Goal: Task Accomplishment & Management: Manage account settings

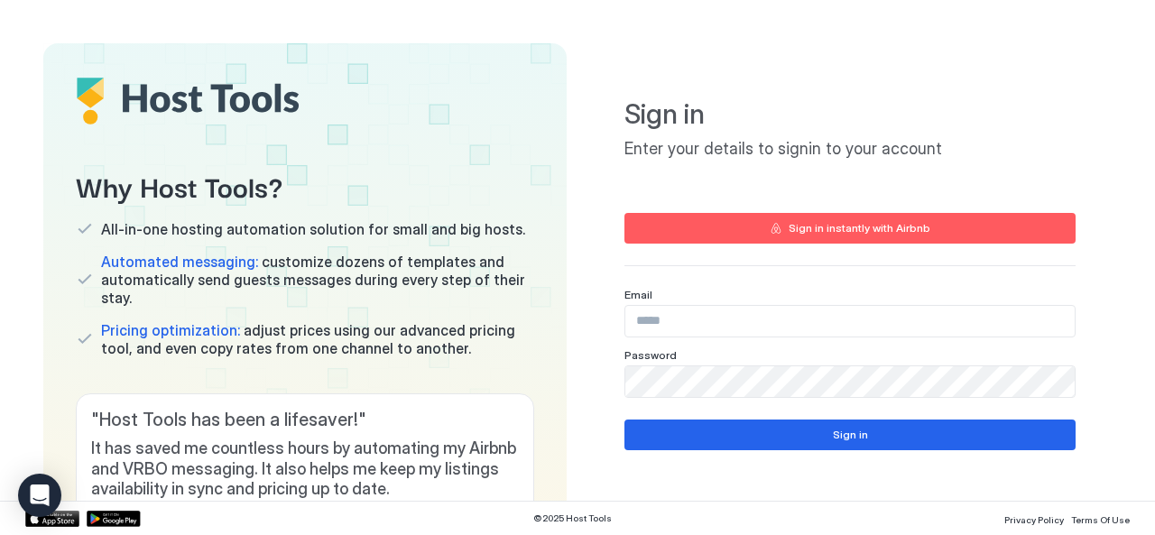
type input "**********"
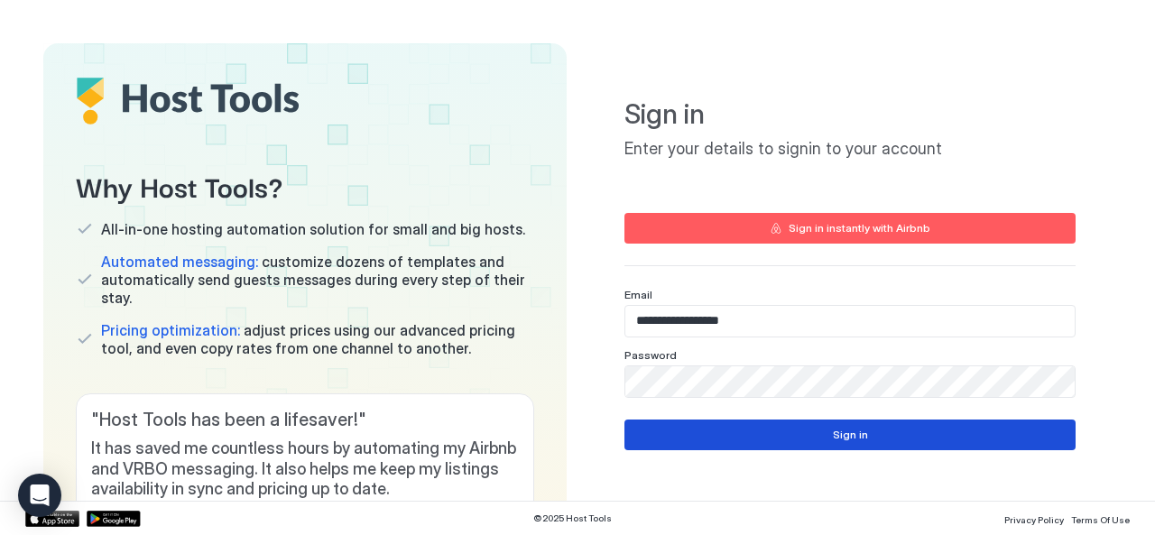
click at [740, 436] on button "Sign in" at bounding box center [850, 435] width 451 height 31
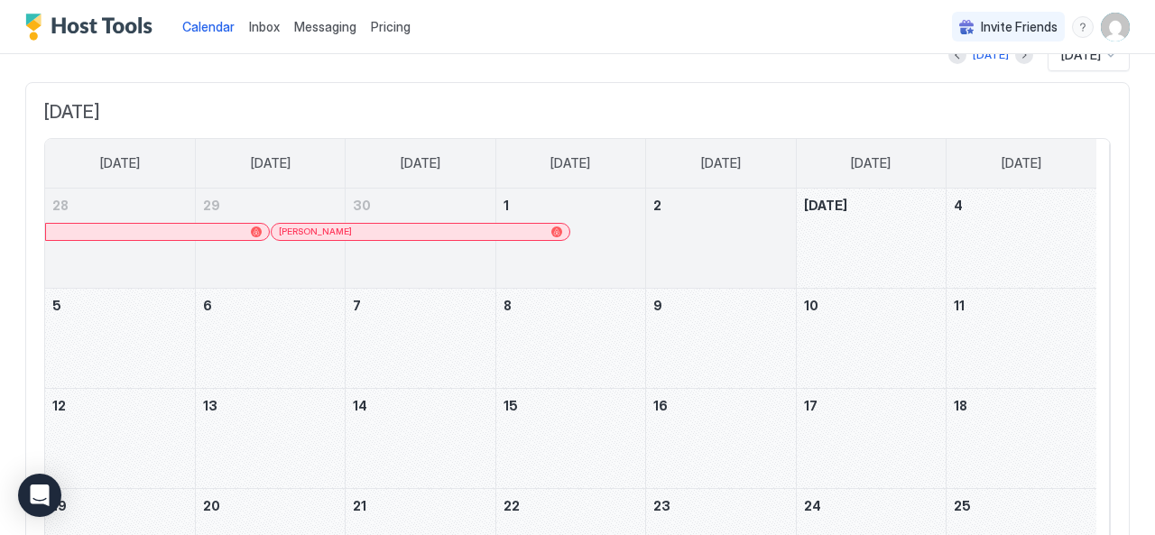
scroll to position [66, 0]
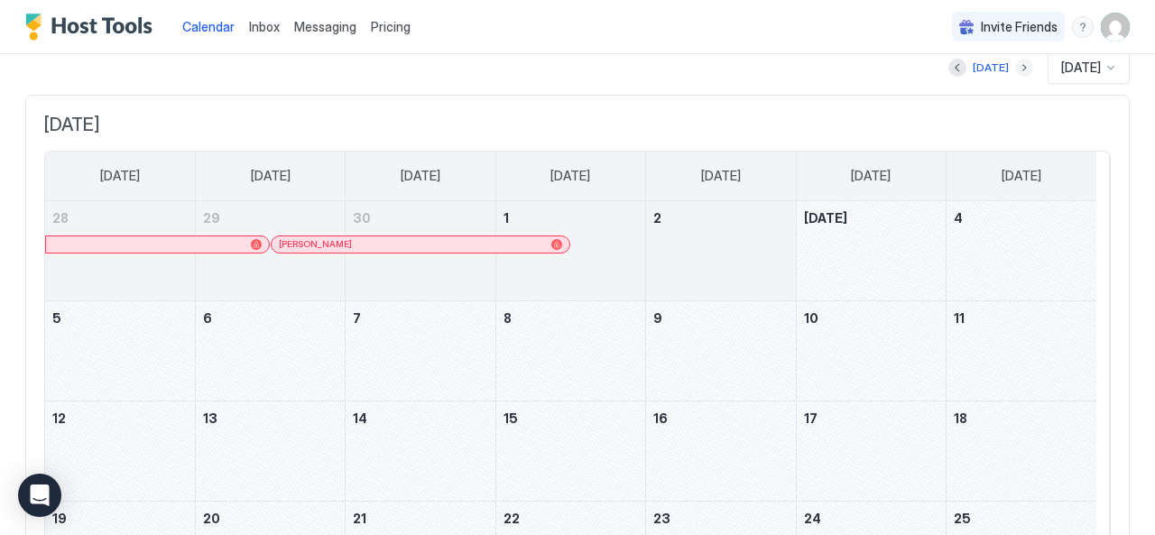
click at [1015, 69] on button "Next month" at bounding box center [1024, 68] width 18 height 18
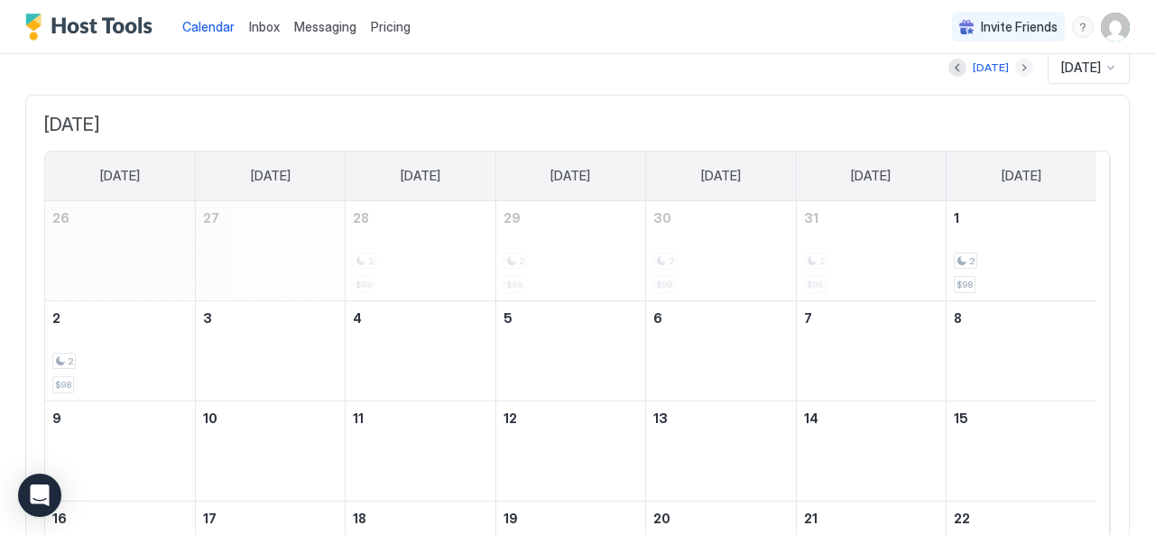
click at [1015, 69] on button "Next month" at bounding box center [1024, 68] width 18 height 18
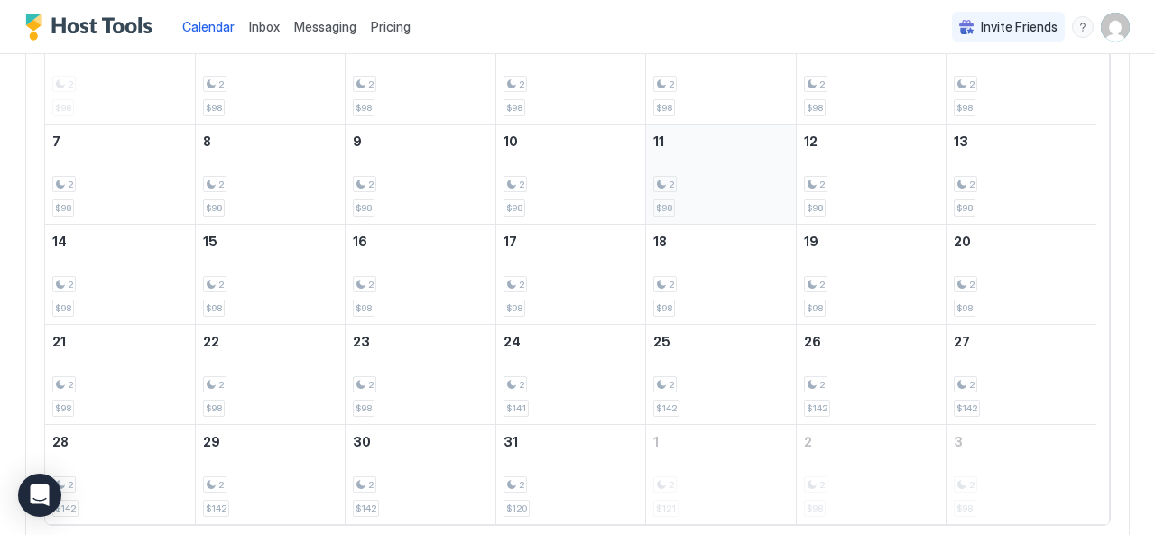
scroll to position [244, 0]
click at [437, 264] on div "2 $98" at bounding box center [420, 273] width 134 height 85
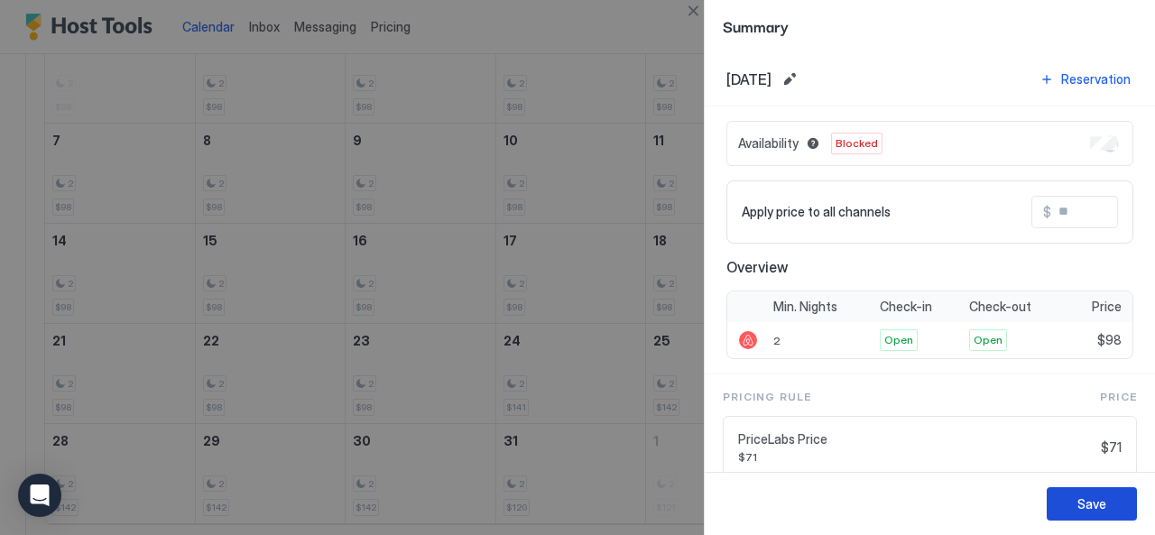
click at [1085, 514] on button "Save" at bounding box center [1092, 503] width 90 height 33
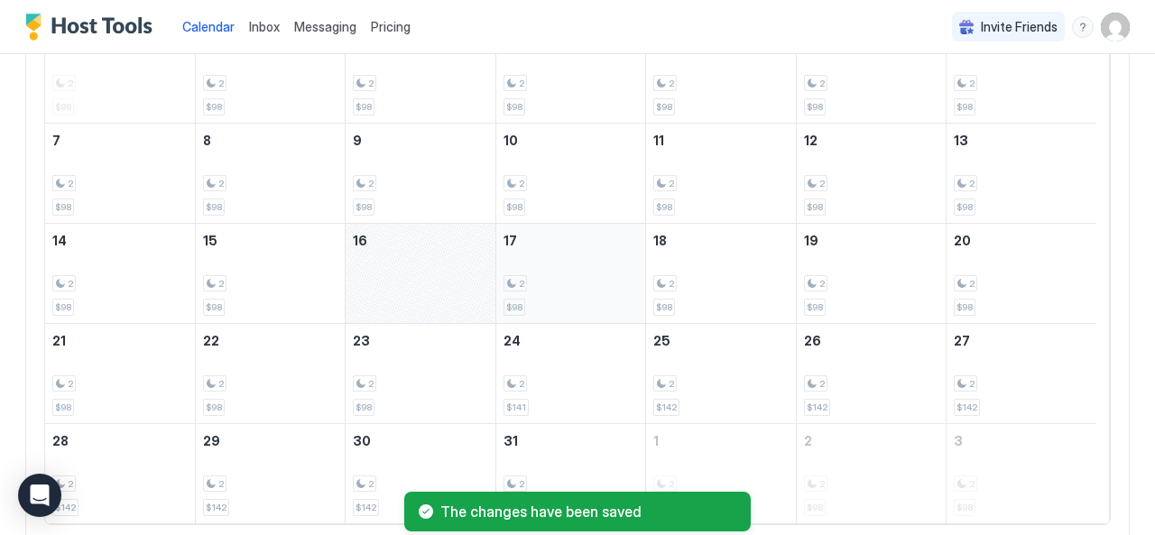
click at [578, 264] on div "2 $98" at bounding box center [571, 273] width 134 height 85
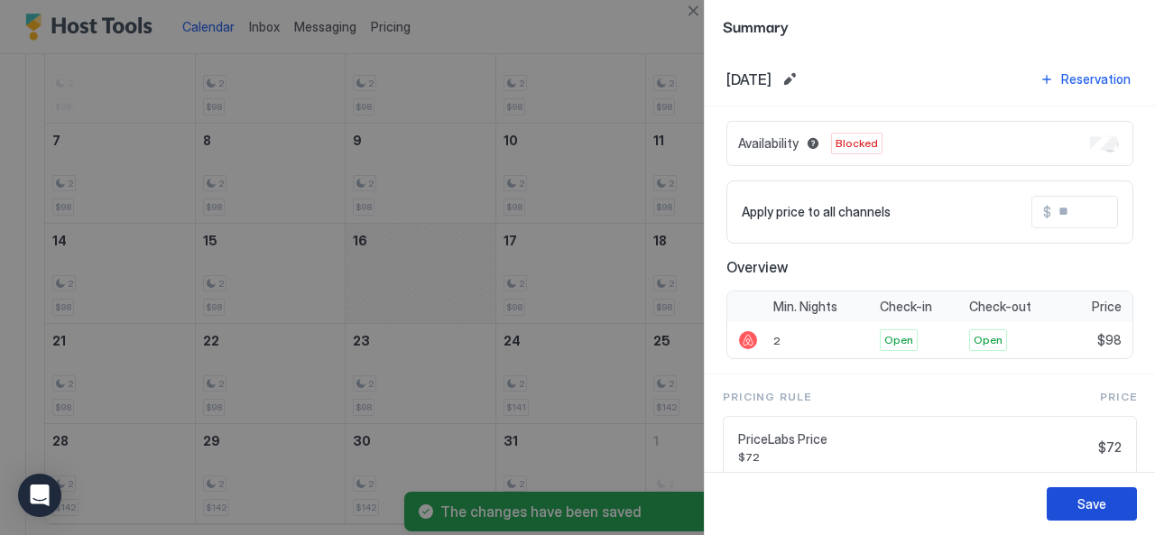
click at [1083, 512] on div "Save" at bounding box center [1092, 504] width 29 height 19
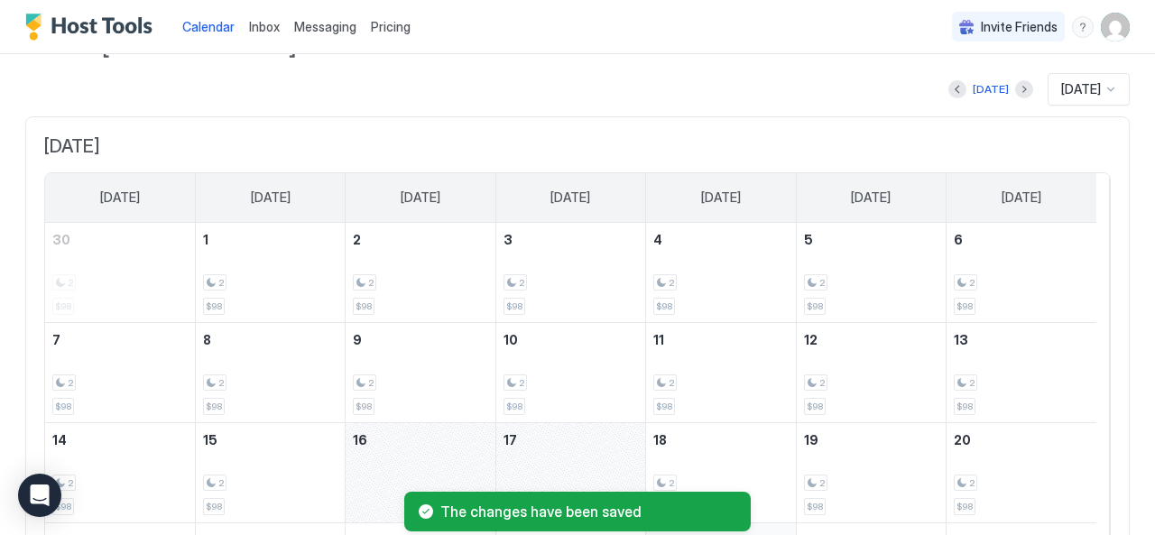
scroll to position [123, 0]
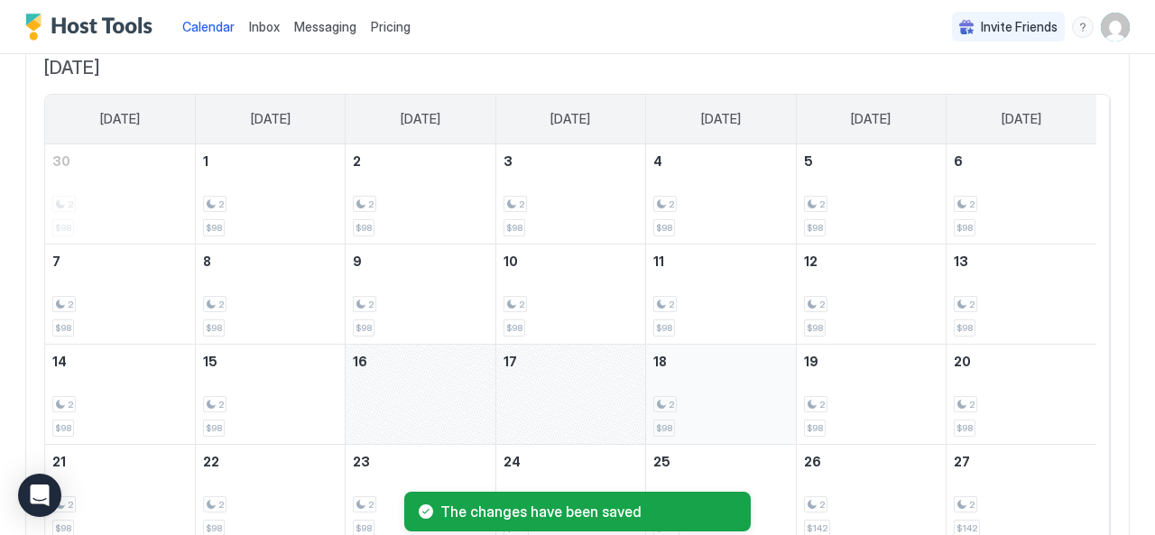
click at [735, 375] on div "2 $98" at bounding box center [720, 394] width 134 height 85
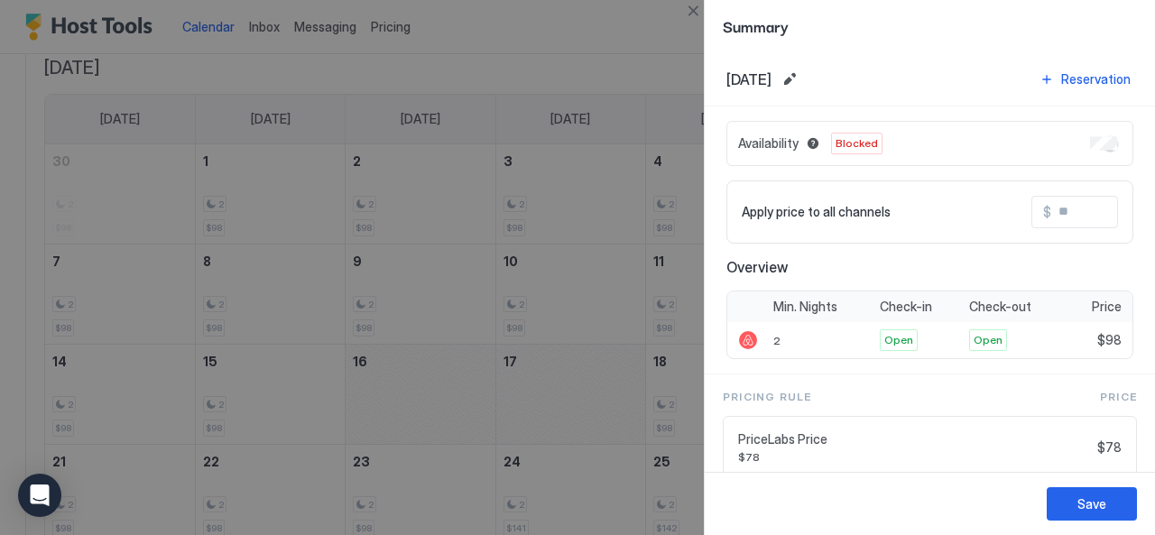
click at [1069, 530] on div "Save" at bounding box center [930, 503] width 450 height 63
click at [1079, 511] on div "Save" at bounding box center [1092, 504] width 29 height 19
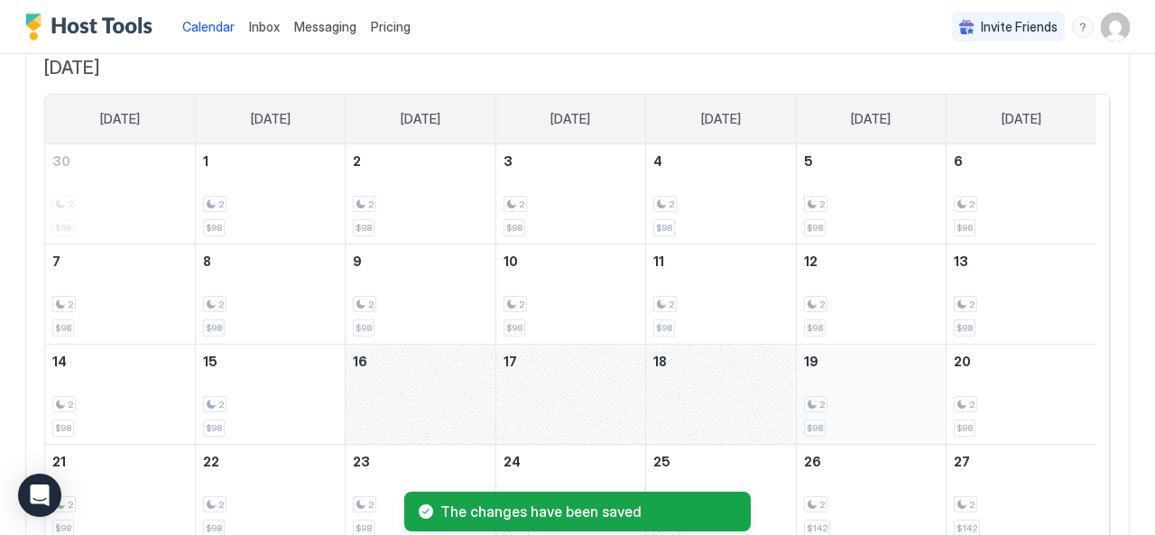
click at [881, 400] on div "2" at bounding box center [871, 404] width 134 height 17
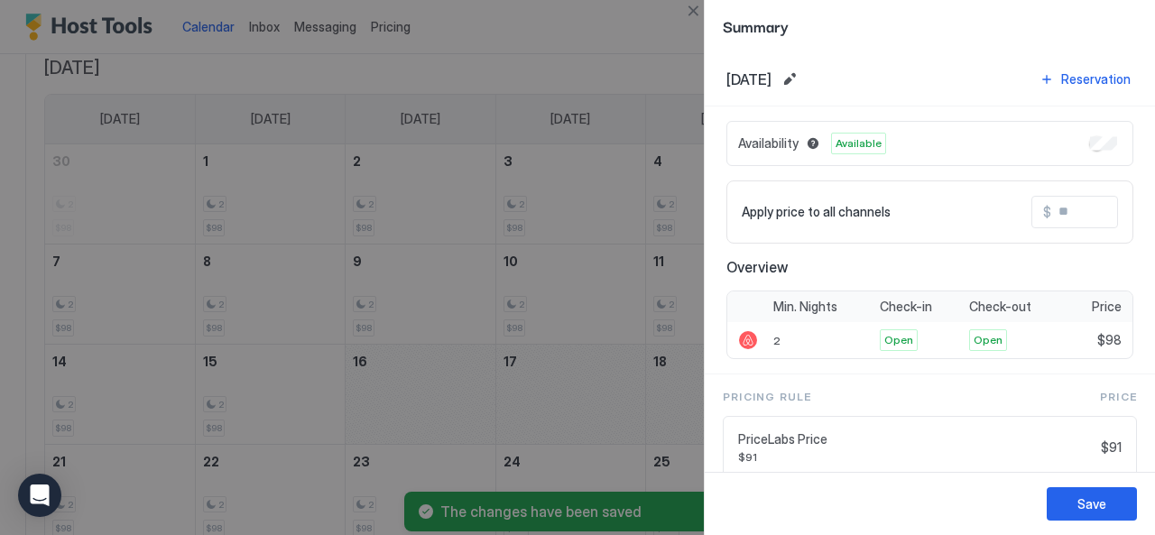
click at [1106, 138] on div "Availability Available" at bounding box center [929, 143] width 407 height 45
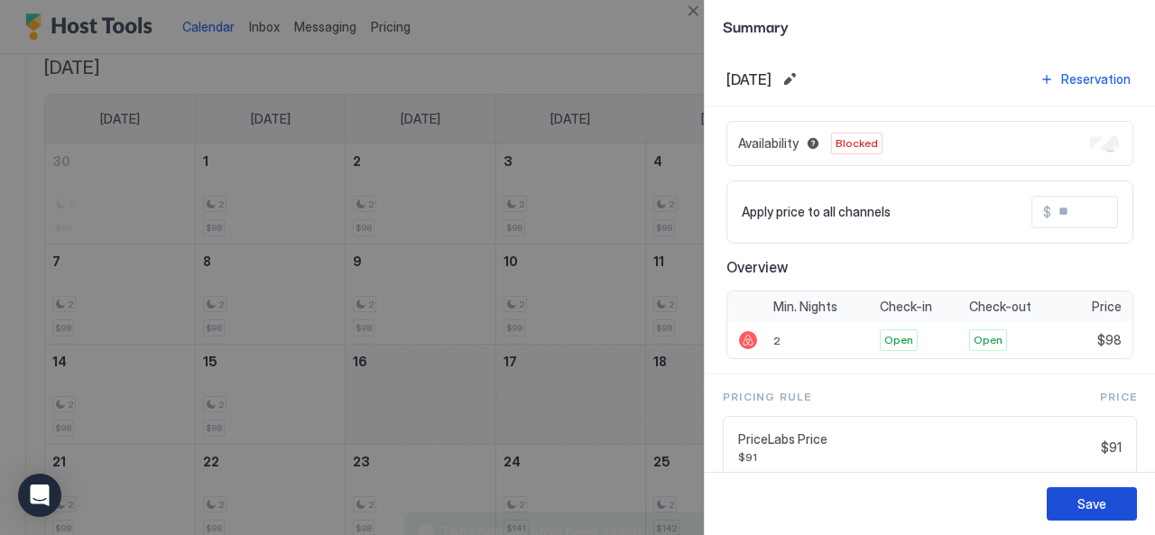
click at [1087, 512] on div "Save" at bounding box center [1092, 504] width 29 height 19
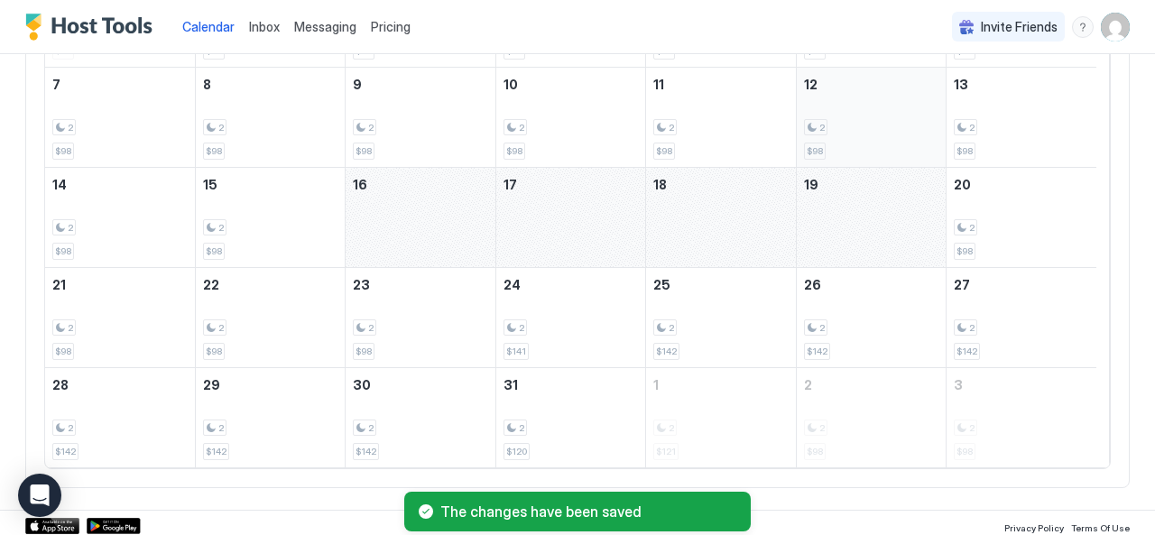
scroll to position [301, 0]
click at [995, 238] on div "2 $98" at bounding box center [1021, 215] width 135 height 85
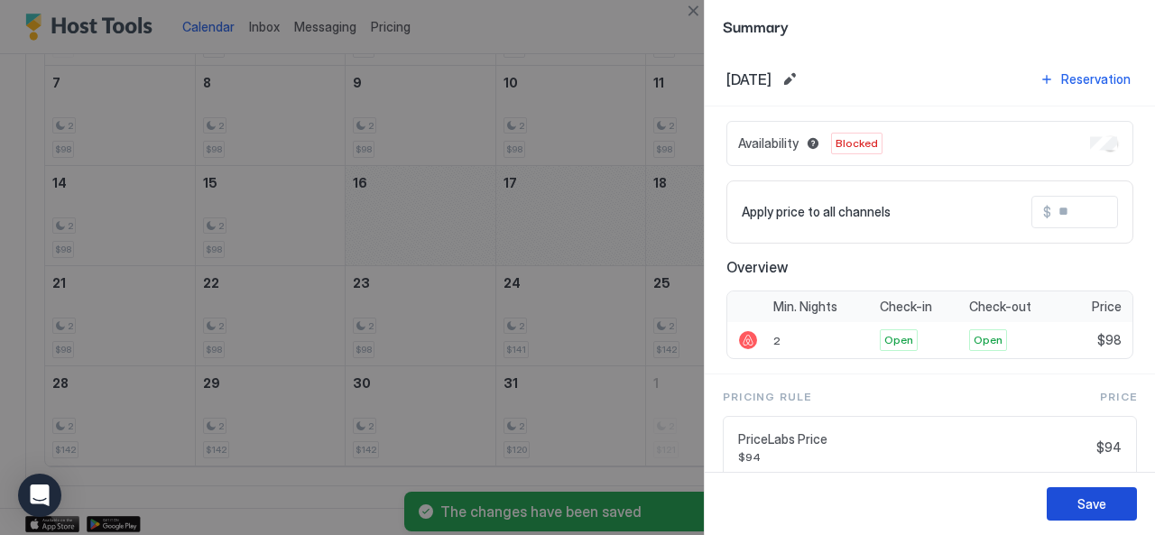
click at [1085, 502] on div "Save" at bounding box center [1092, 504] width 29 height 19
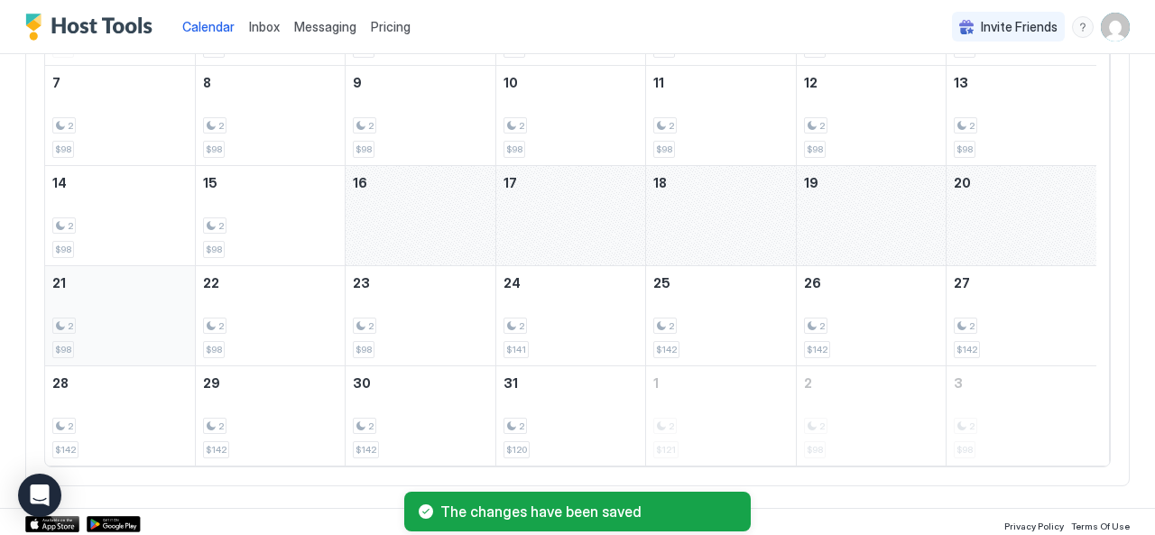
click at [148, 273] on div "2 $98" at bounding box center [119, 315] width 135 height 85
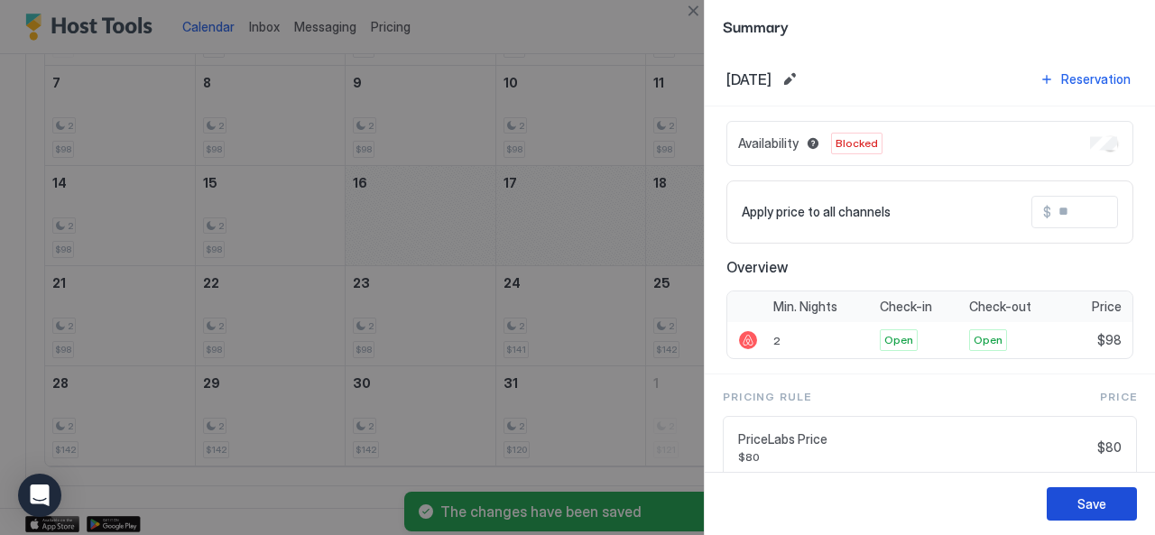
click at [1099, 504] on div "Save" at bounding box center [1092, 504] width 29 height 19
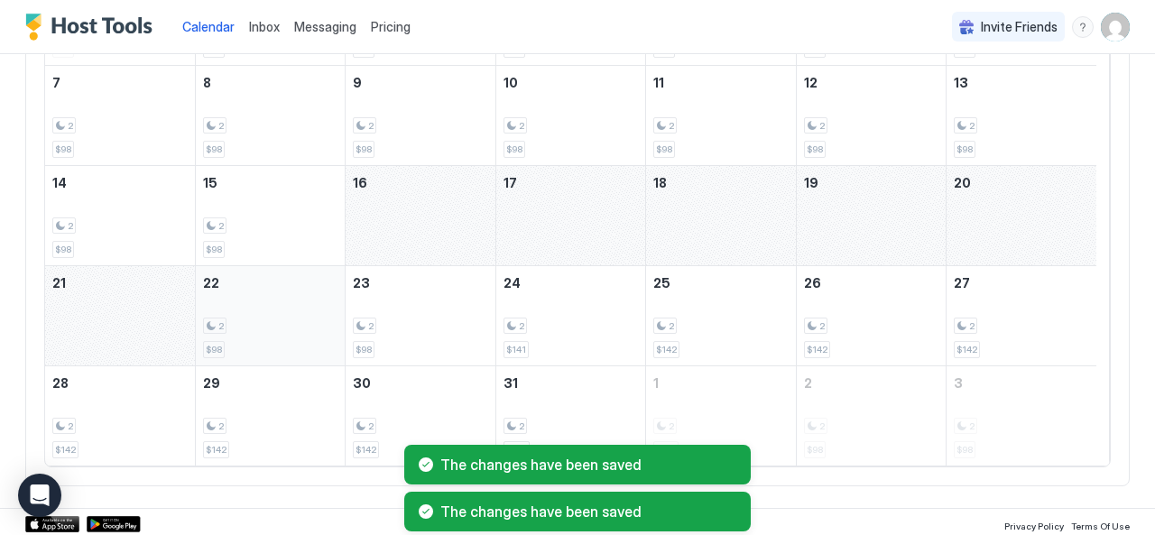
click at [290, 284] on div "2 $98" at bounding box center [270, 315] width 134 height 85
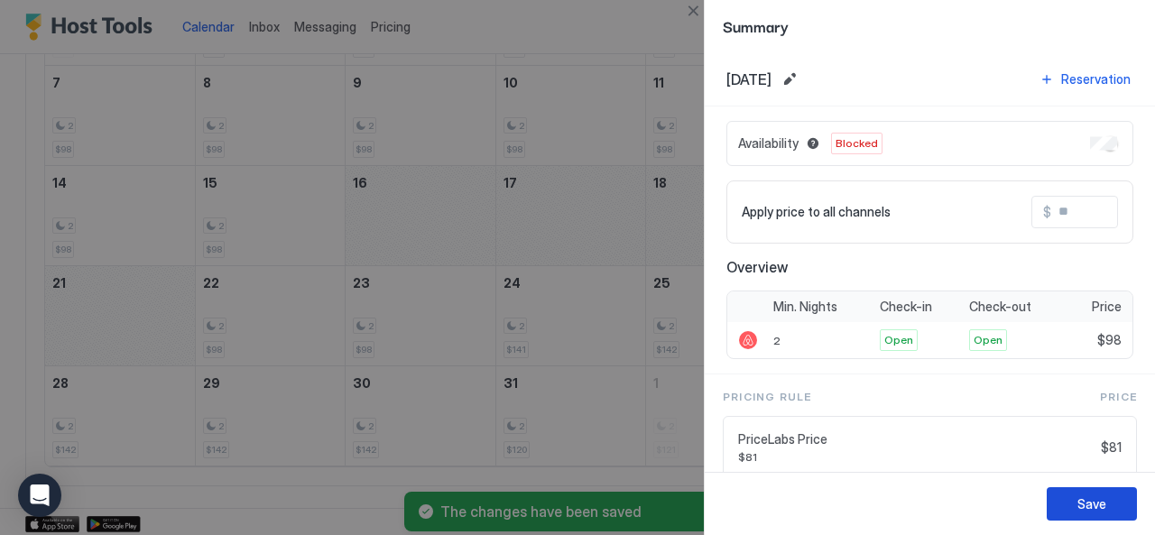
click at [1085, 499] on div "Save" at bounding box center [1092, 504] width 29 height 19
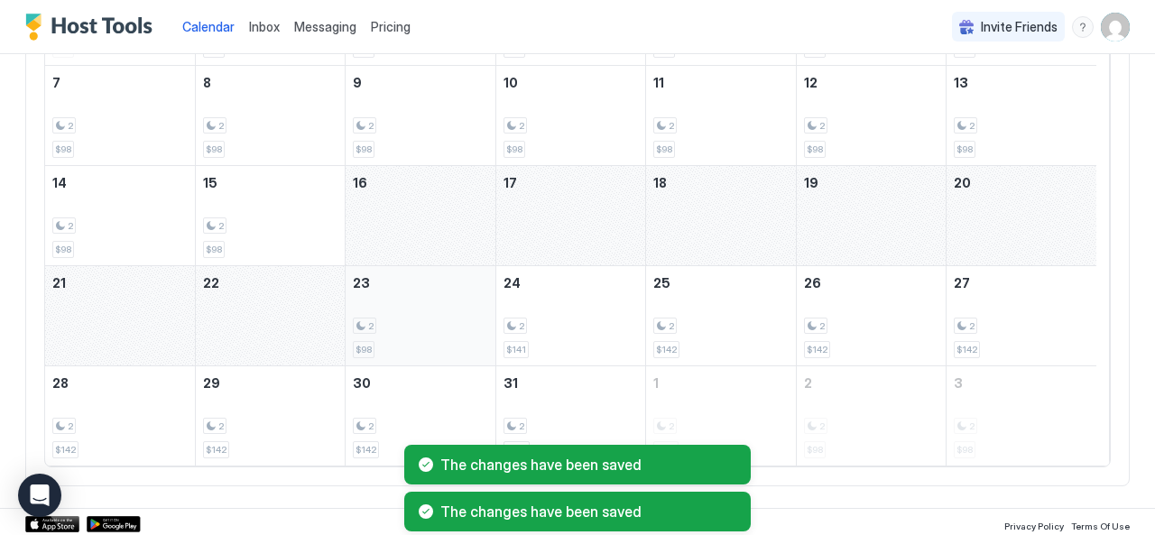
click at [401, 313] on div "2 $98" at bounding box center [420, 315] width 134 height 85
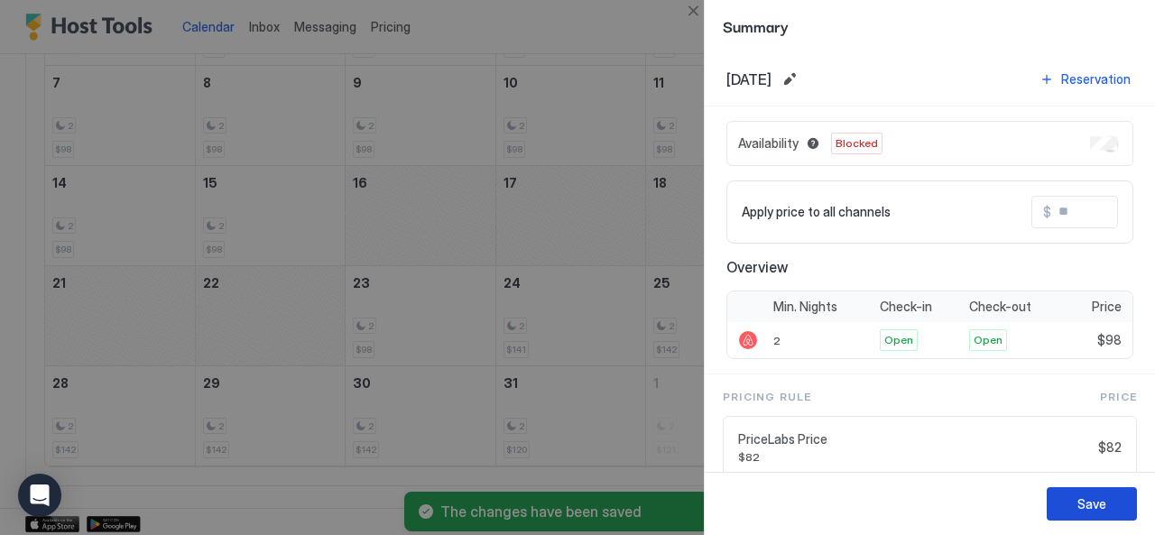
click at [1120, 488] on button "Save" at bounding box center [1092, 503] width 90 height 33
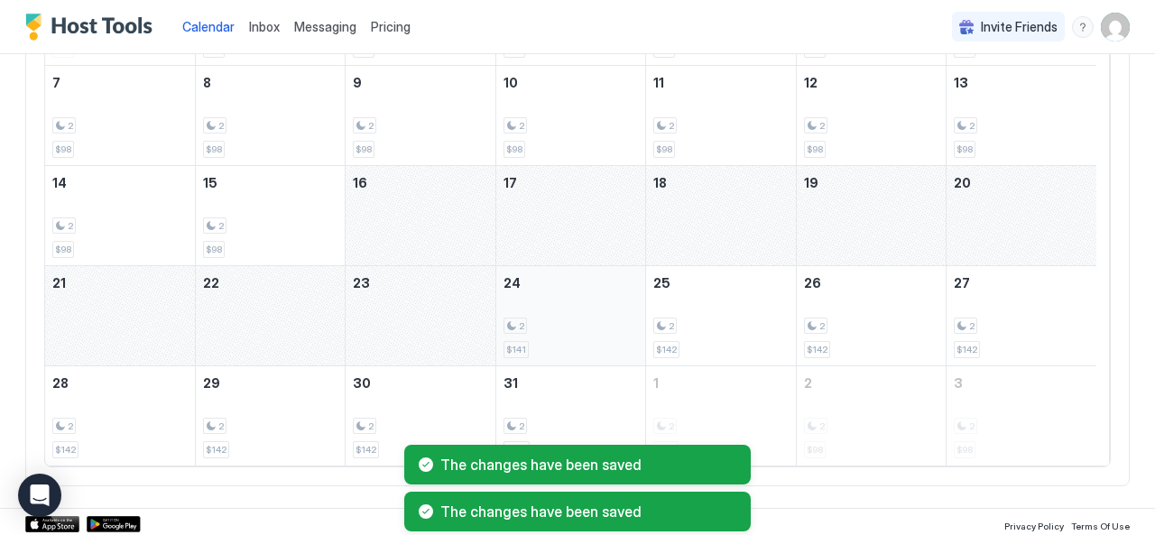
click at [600, 311] on div "2 $141" at bounding box center [571, 315] width 134 height 85
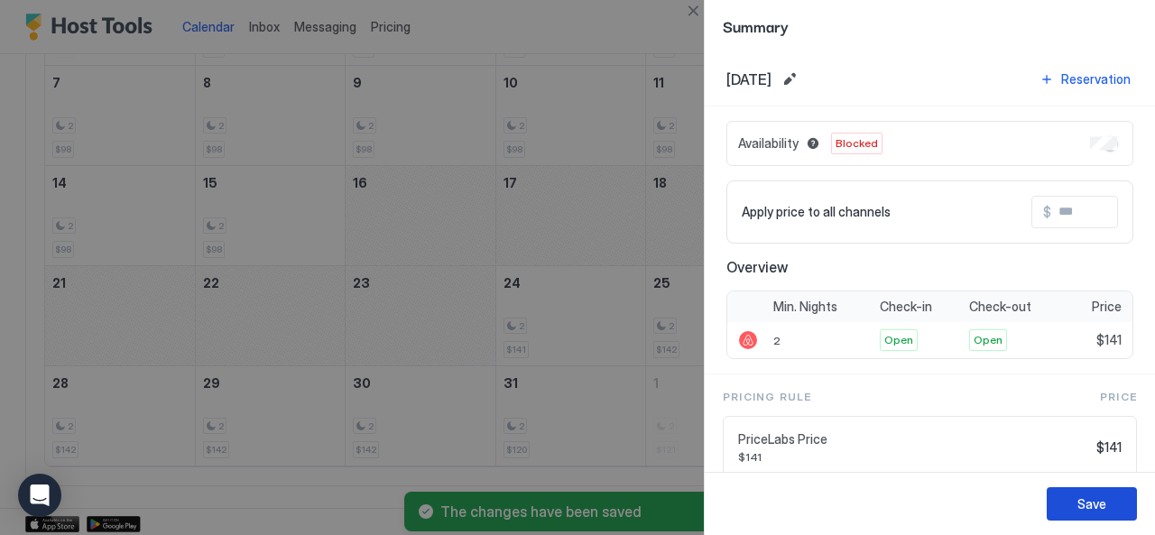
click at [1108, 494] on button "Save" at bounding box center [1092, 503] width 90 height 33
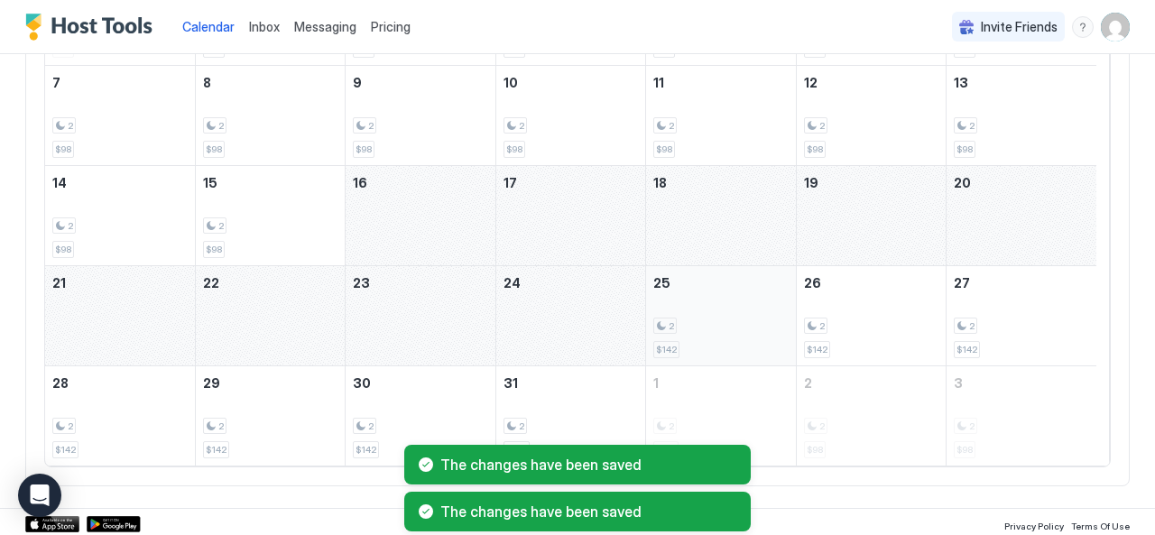
click at [744, 299] on div "2 $142" at bounding box center [720, 315] width 134 height 85
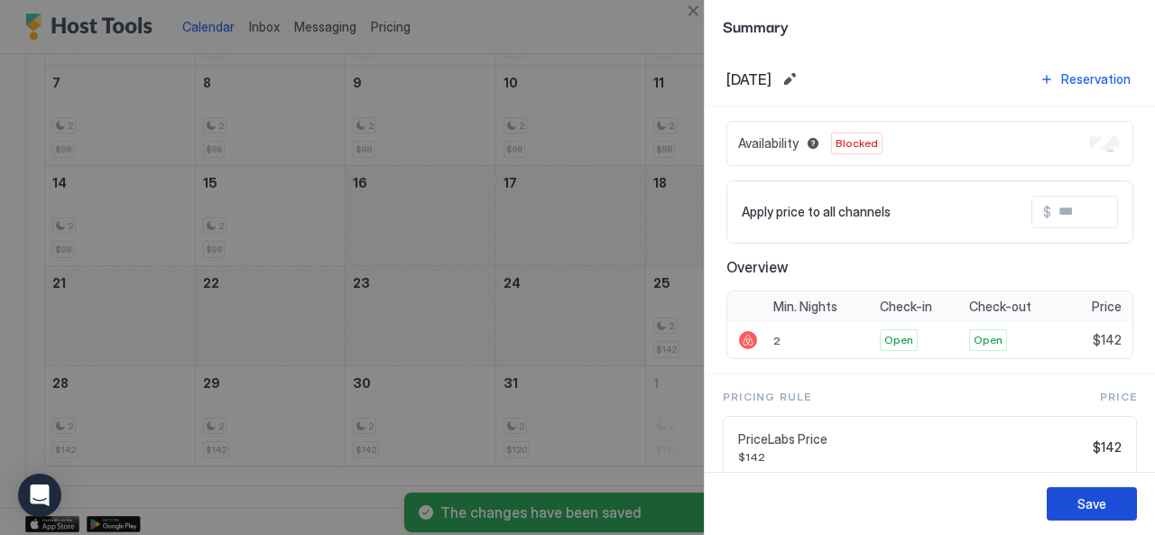
click at [1075, 500] on button "Save" at bounding box center [1092, 503] width 90 height 33
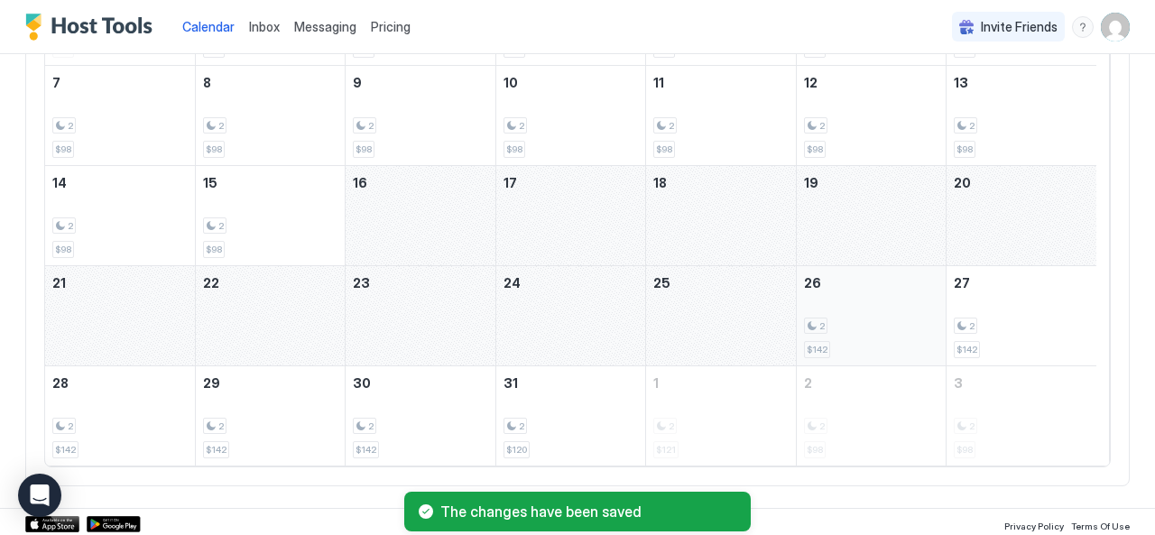
click at [882, 322] on div "2" at bounding box center [871, 326] width 134 height 17
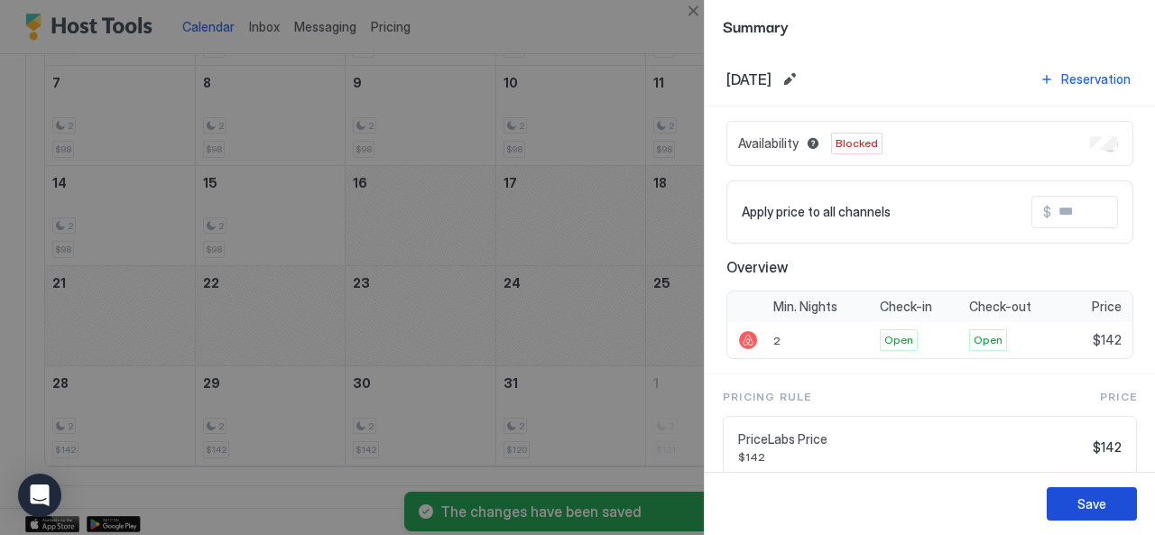
click at [1106, 515] on button "Save" at bounding box center [1092, 503] width 90 height 33
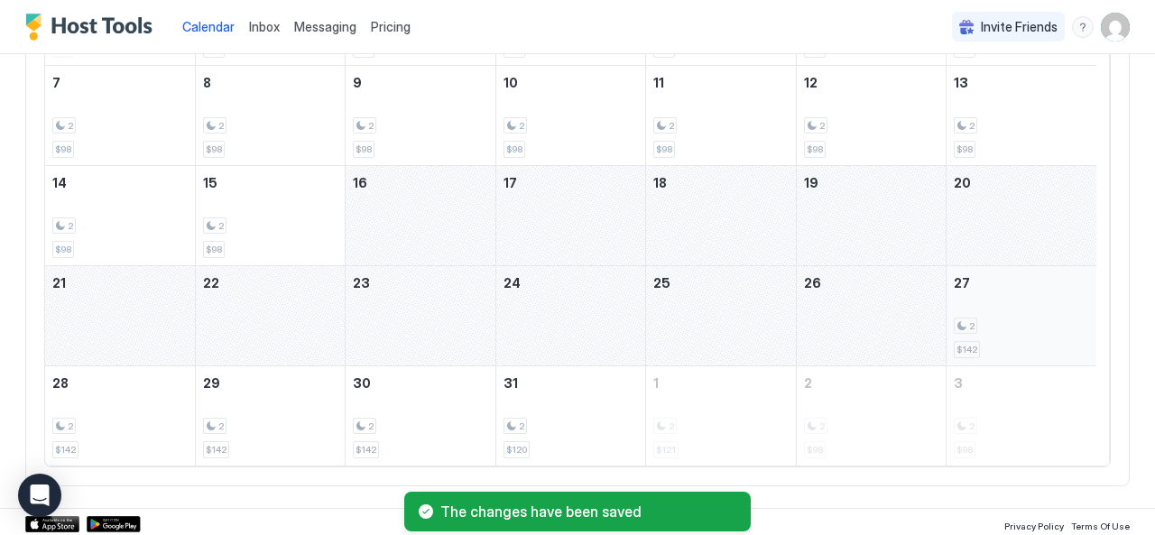
click at [1022, 314] on div "2 $142" at bounding box center [1021, 315] width 135 height 85
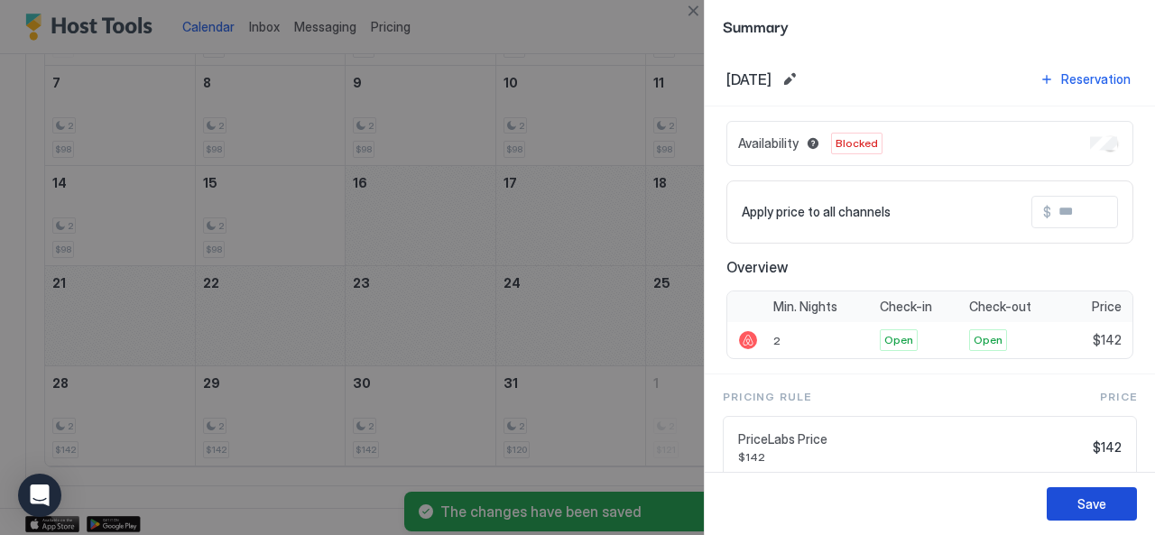
click at [1079, 508] on div "Save" at bounding box center [1092, 504] width 29 height 19
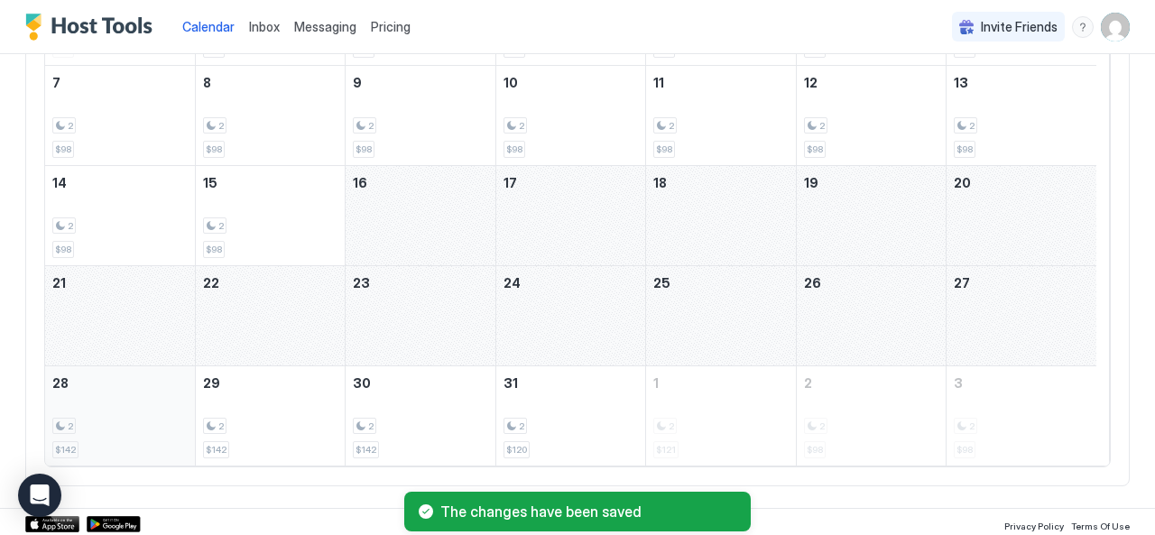
click at [118, 384] on div "2 $142" at bounding box center [119, 416] width 135 height 85
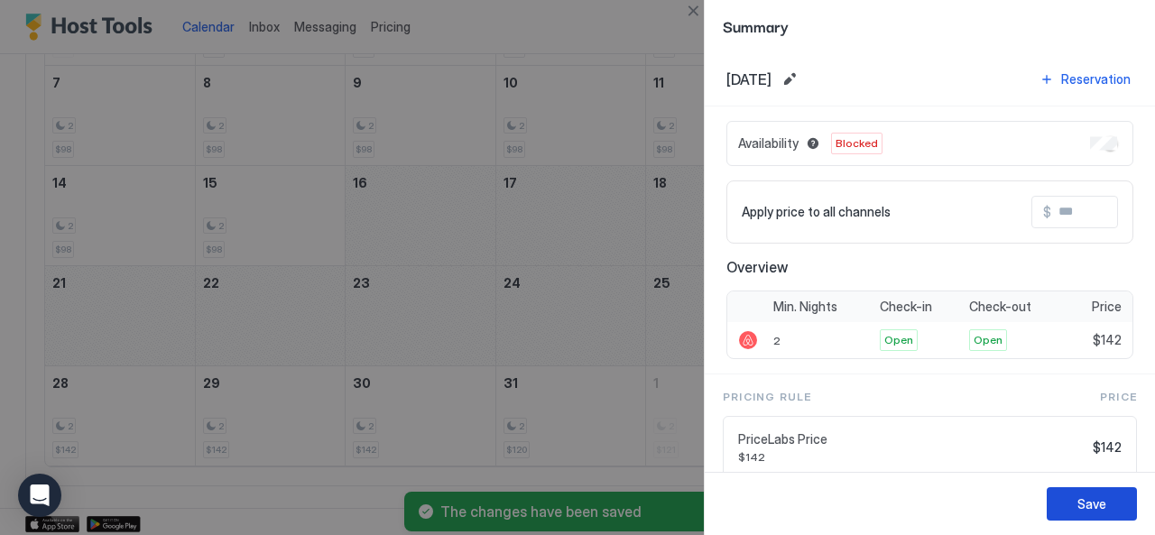
click at [1098, 508] on div "Save" at bounding box center [1092, 504] width 29 height 19
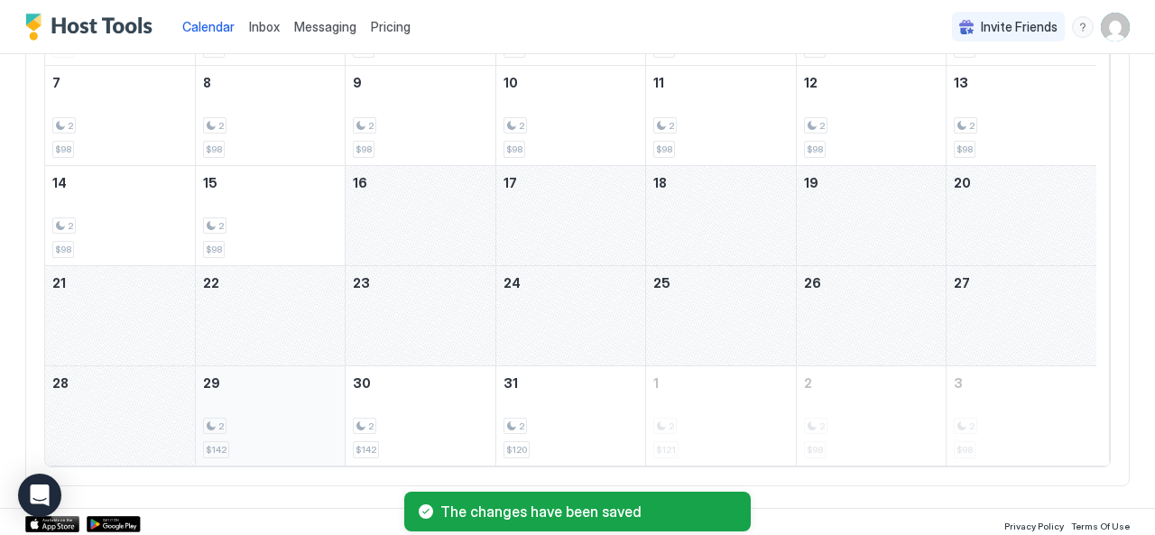
click at [277, 424] on div "2" at bounding box center [270, 426] width 134 height 17
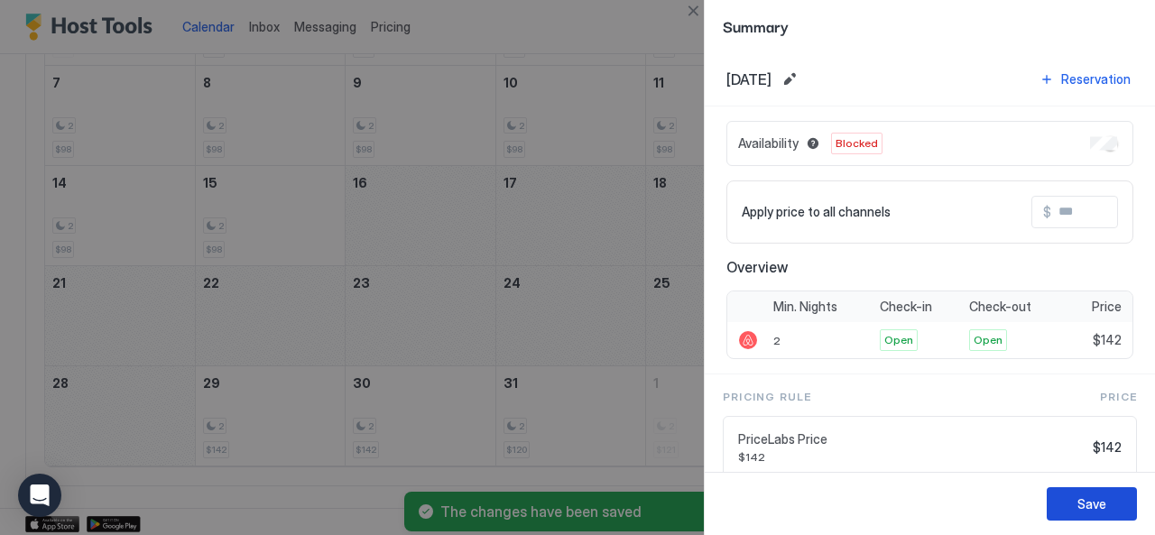
click at [1106, 495] on button "Save" at bounding box center [1092, 503] width 90 height 33
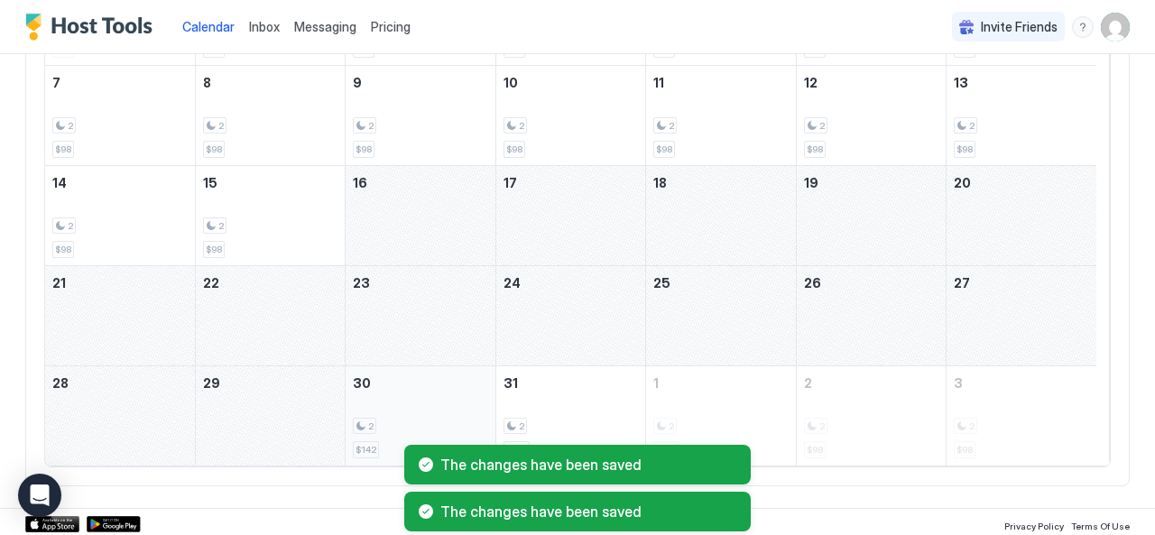
click at [440, 405] on div "2 $142" at bounding box center [420, 416] width 134 height 85
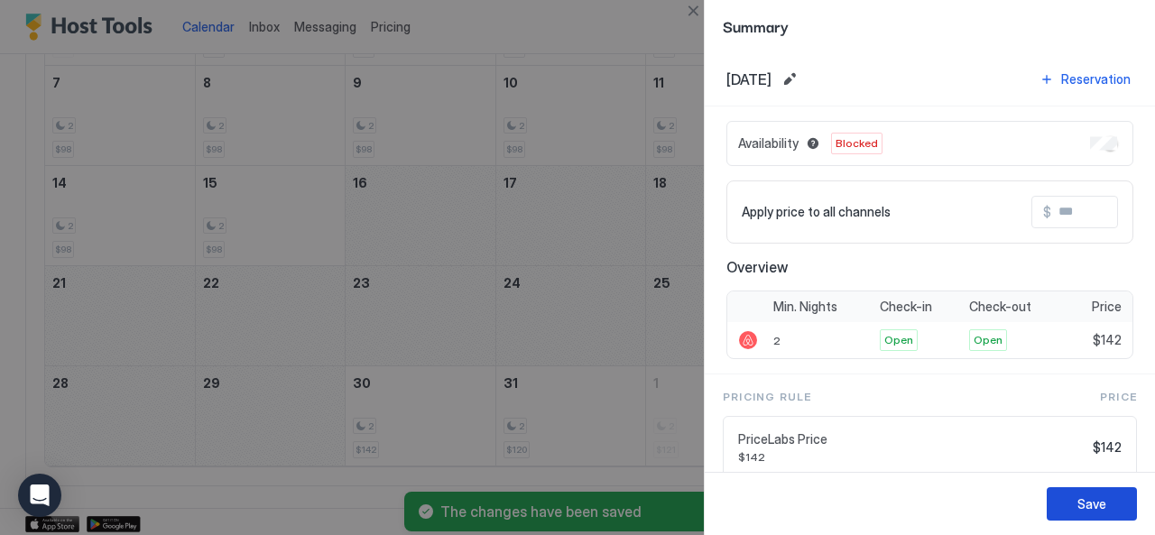
click at [1105, 497] on div "Save" at bounding box center [1092, 504] width 29 height 19
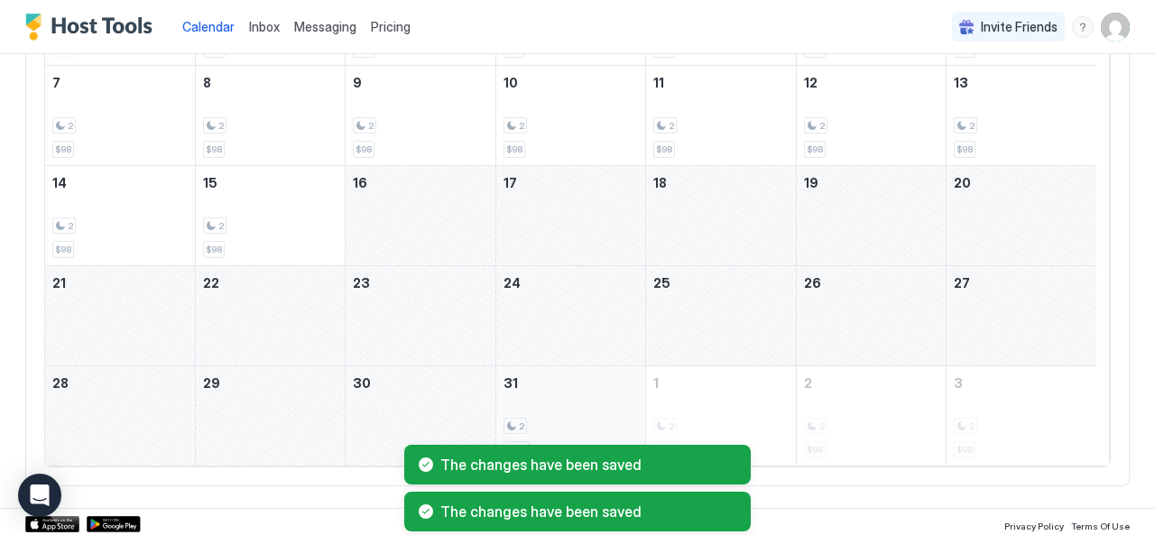
click at [558, 382] on div "2 $120" at bounding box center [571, 416] width 134 height 85
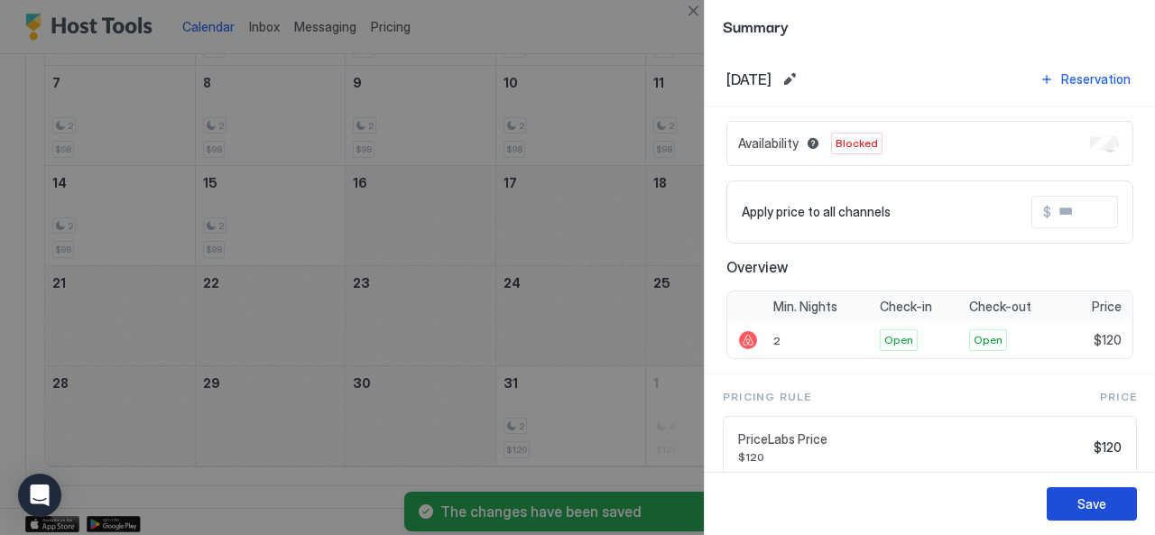
click at [1106, 492] on button "Save" at bounding box center [1092, 503] width 90 height 33
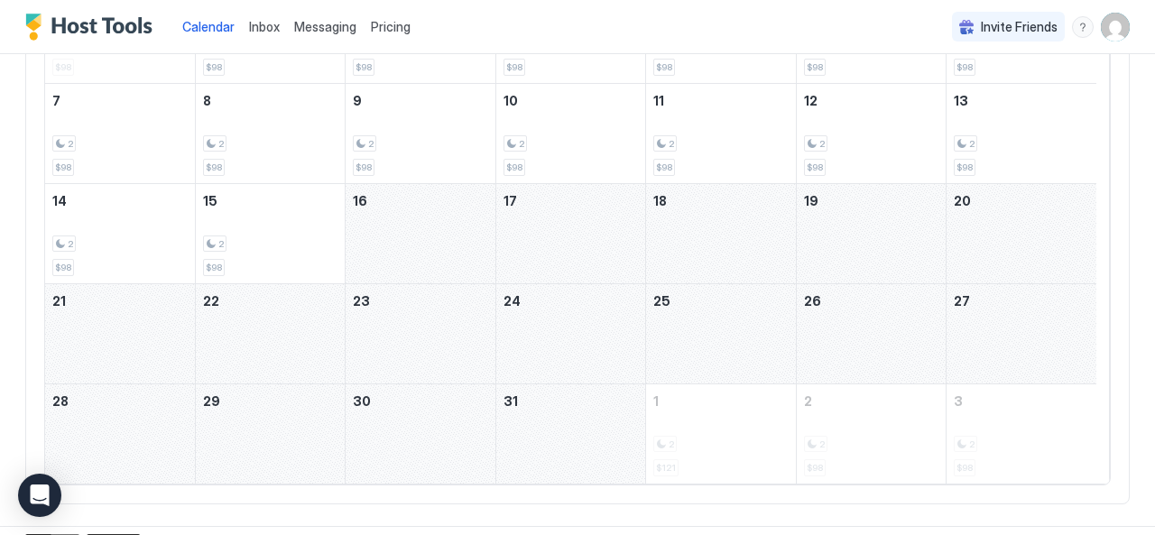
scroll to position [282, 0]
